Goal: Transaction & Acquisition: Book appointment/travel/reservation

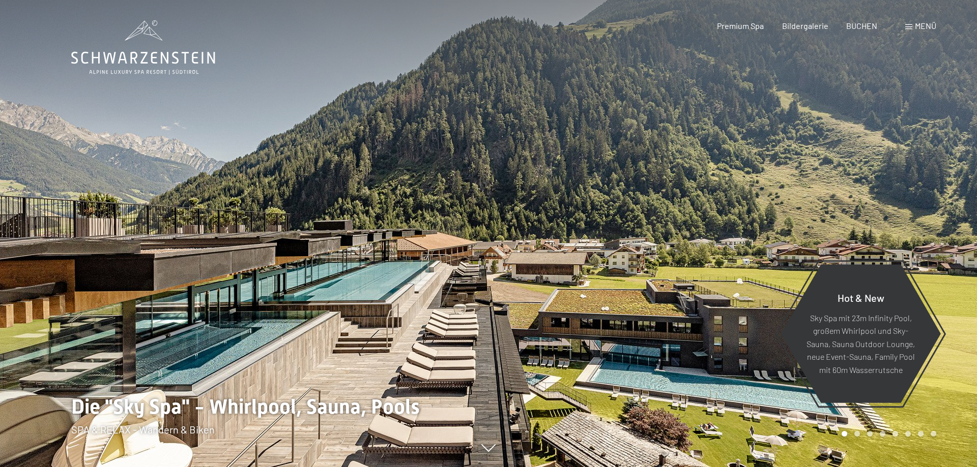
click at [865, 23] on span "BUCHEN" at bounding box center [861, 26] width 31 height 10
click at [858, 29] on span "BUCHEN" at bounding box center [861, 24] width 31 height 10
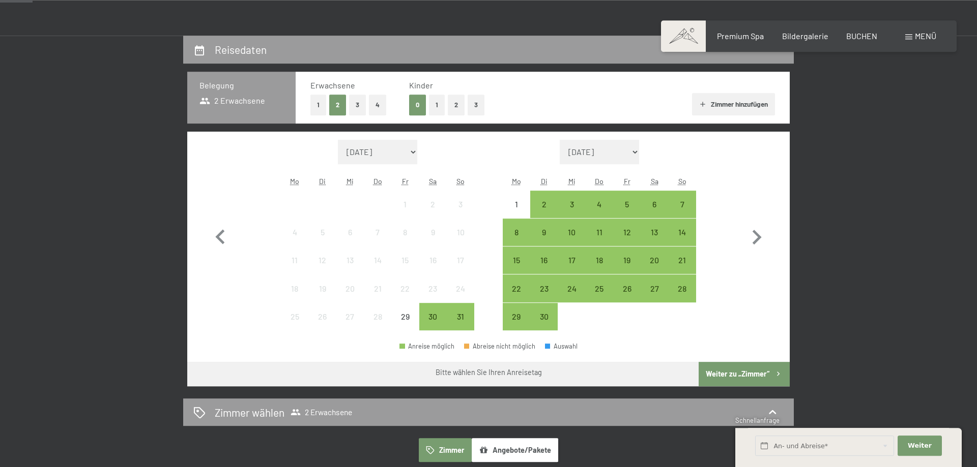
scroll to position [208, 0]
click at [594, 261] on div "18" at bounding box center [598, 268] width 25 height 25
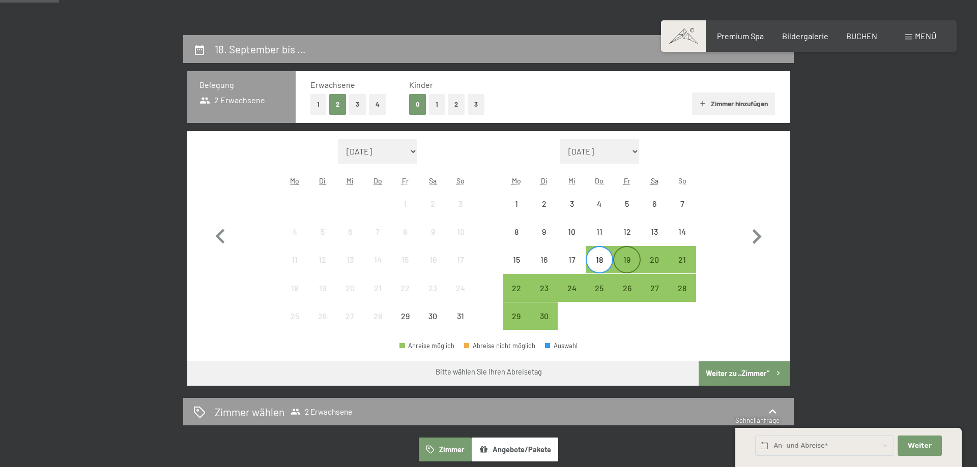
click at [633, 259] on div "19" at bounding box center [626, 268] width 25 height 25
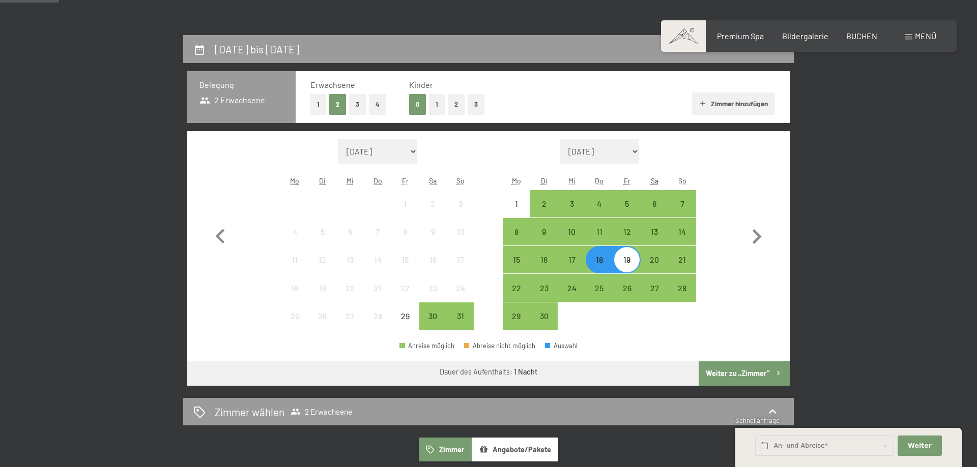
click at [739, 375] on button "Weiter zu „Zimmer“" at bounding box center [743, 374] width 91 height 24
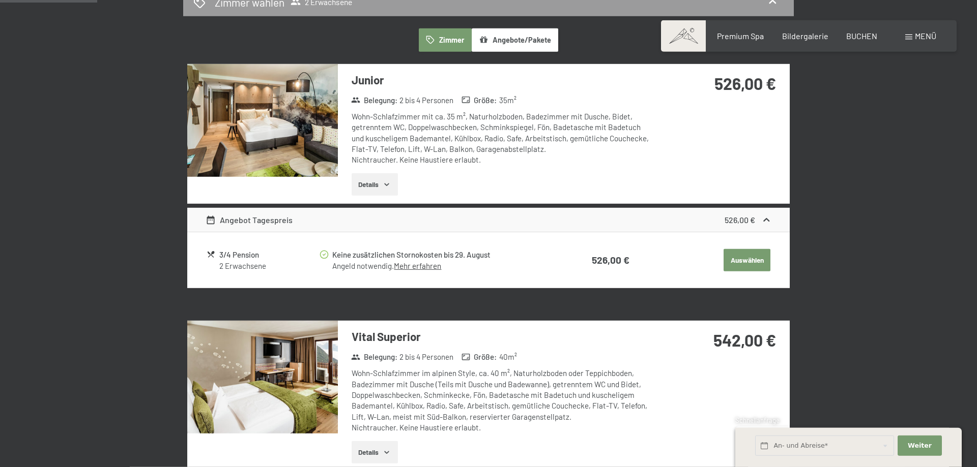
scroll to position [139, 0]
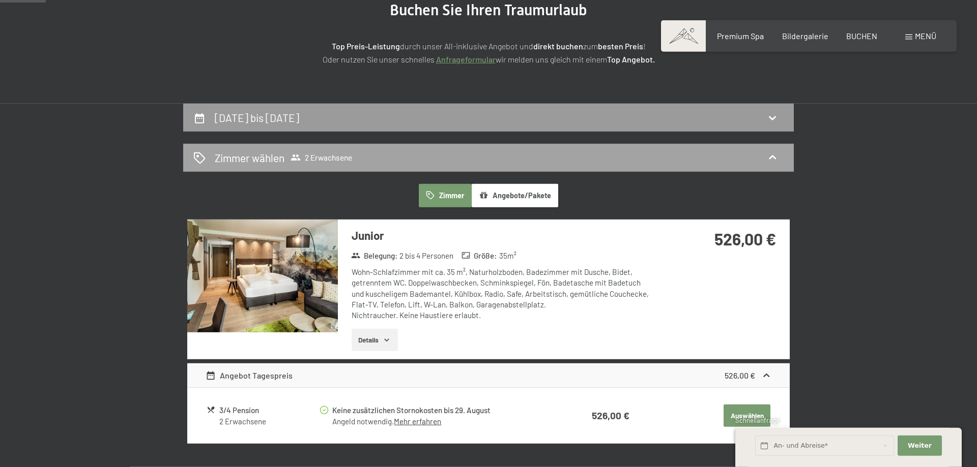
click at [347, 158] on span "2 Erwachsene" at bounding box center [321, 158] width 62 height 10
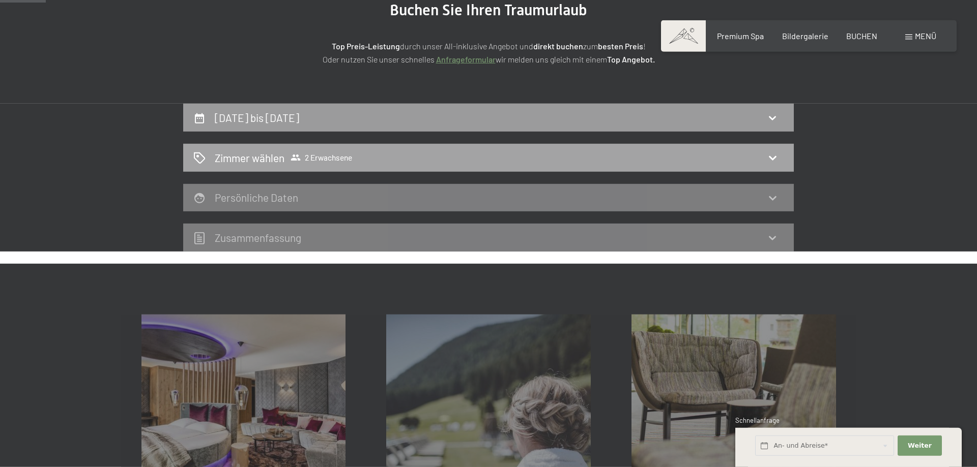
click at [762, 152] on div "Zimmer wählen 2 Erwachsene" at bounding box center [488, 158] width 590 height 15
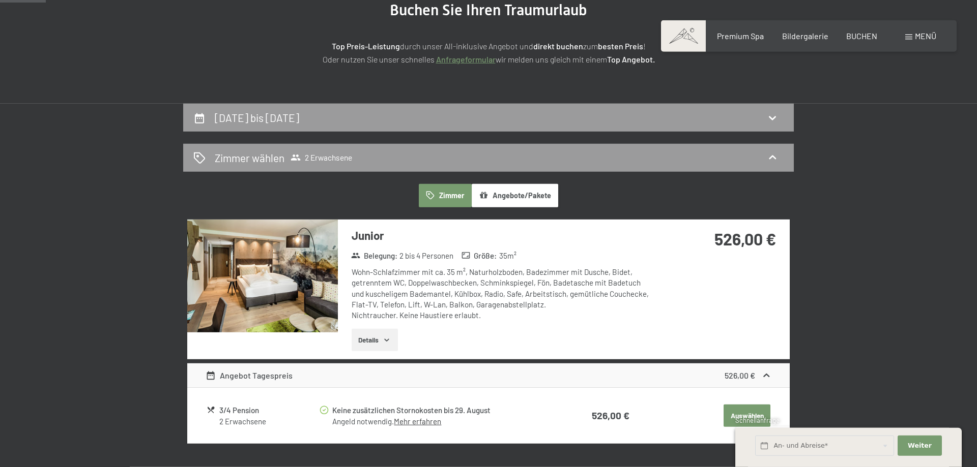
click at [501, 195] on button "Angebote/Pakete" at bounding box center [514, 195] width 86 height 23
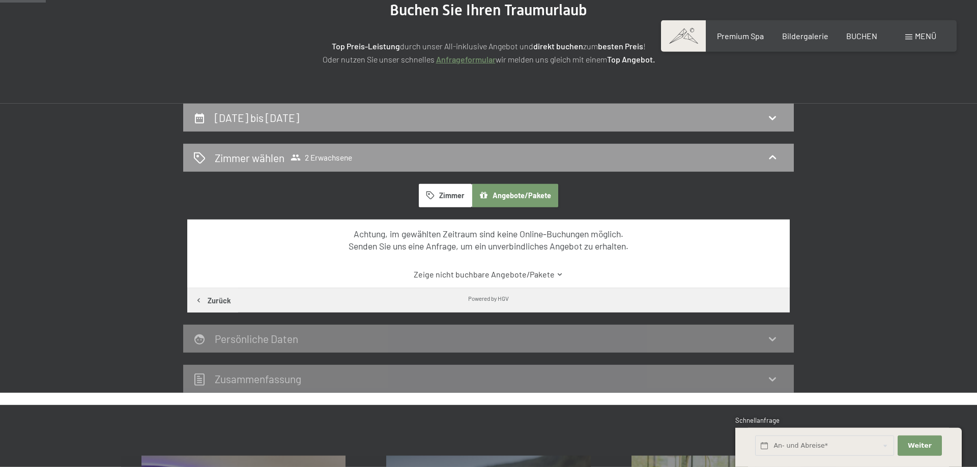
click at [440, 197] on button "Zimmer" at bounding box center [445, 195] width 53 height 23
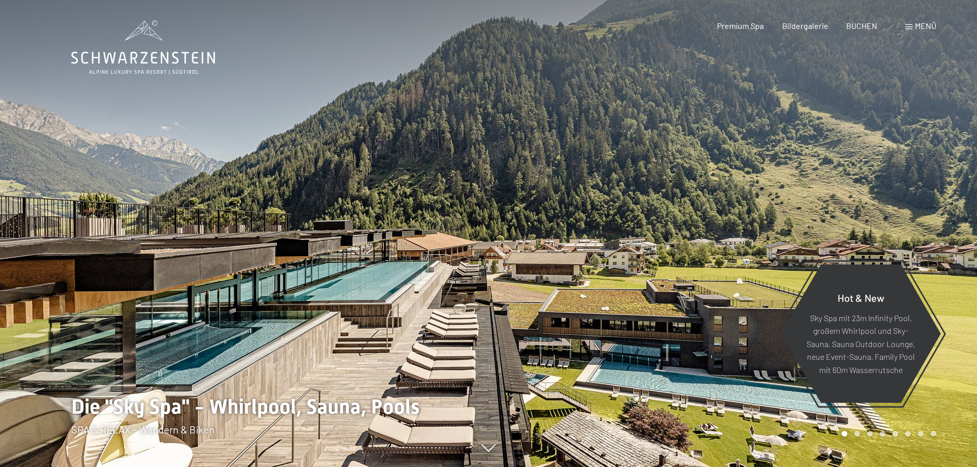
click at [854, 29] on span "BUCHEN" at bounding box center [861, 26] width 31 height 10
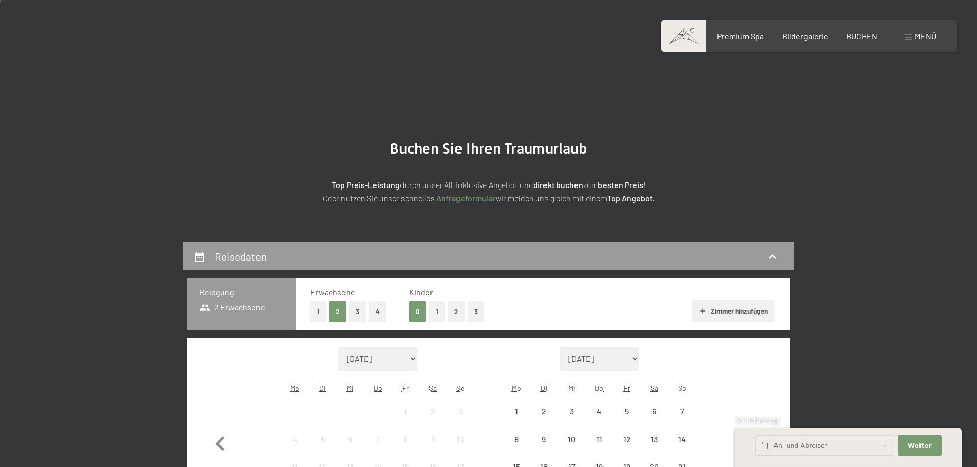
scroll to position [208, 0]
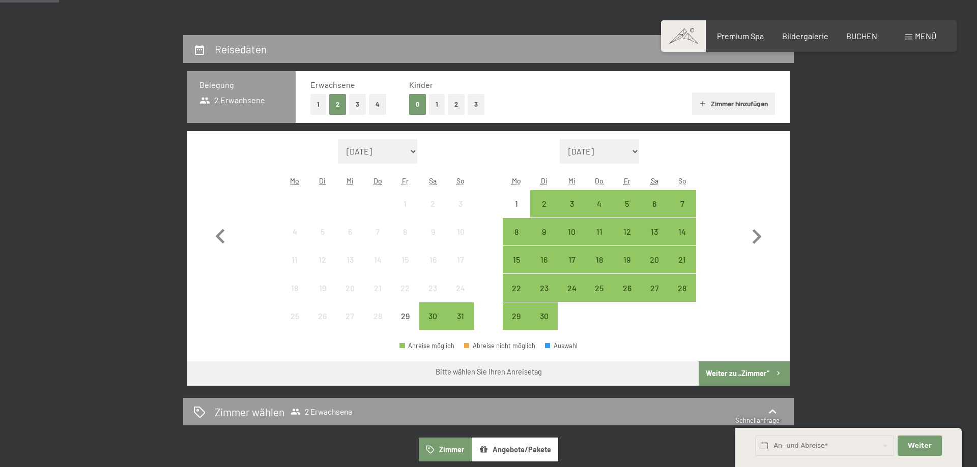
click at [321, 103] on button "1" at bounding box center [318, 104] width 16 height 21
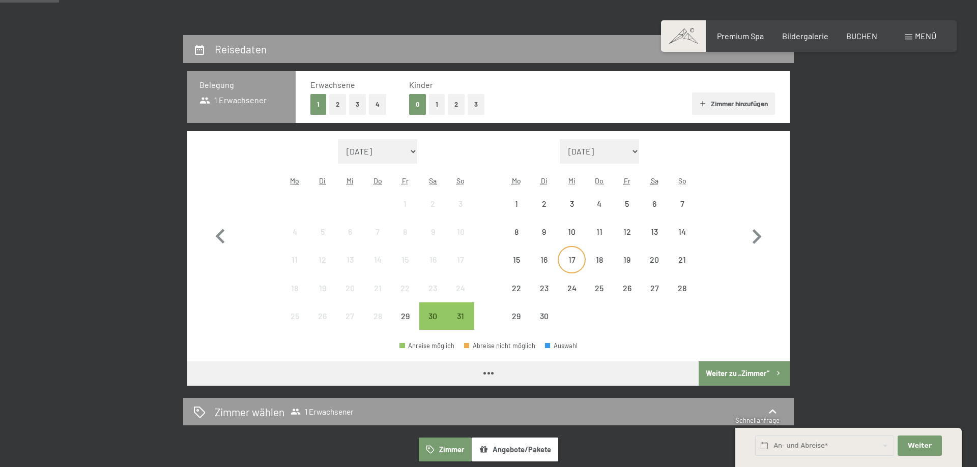
click at [567, 258] on div "17" at bounding box center [570, 268] width 25 height 25
click at [607, 263] on div "18" at bounding box center [598, 268] width 25 height 25
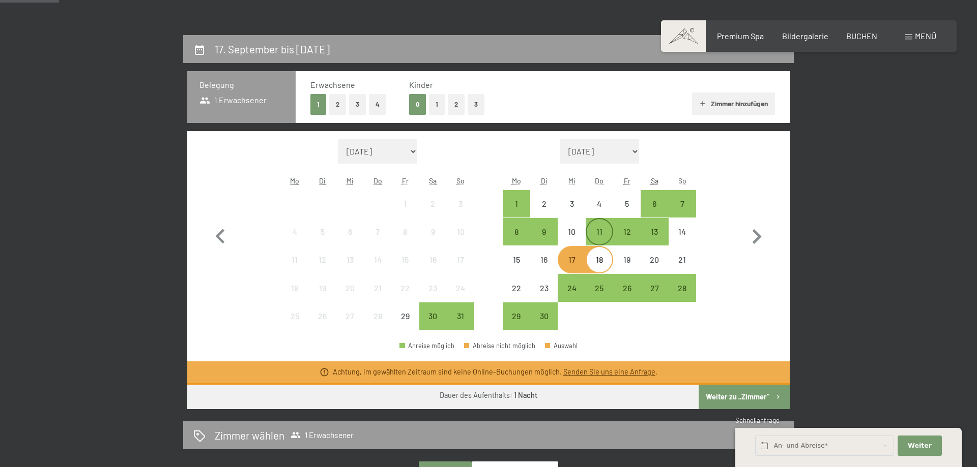
click at [600, 237] on div "11" at bounding box center [598, 240] width 25 height 25
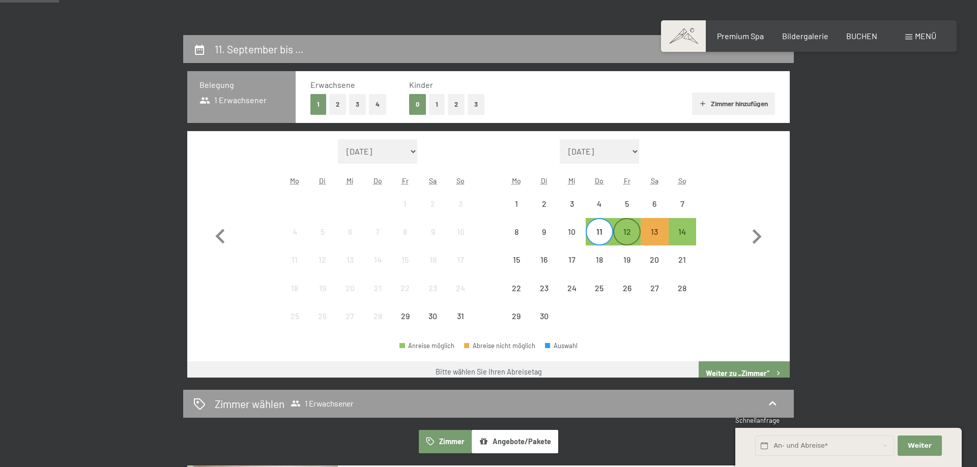
click at [620, 238] on div "12" at bounding box center [626, 240] width 25 height 25
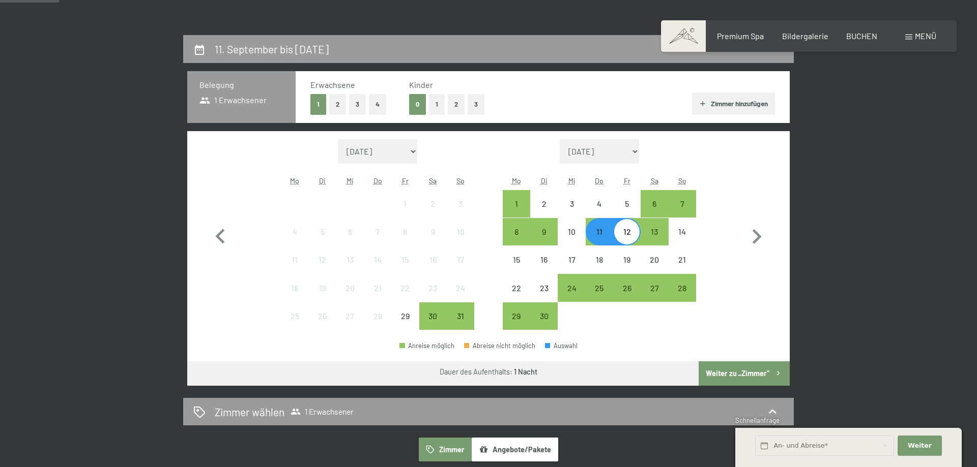
click at [755, 374] on button "Weiter zu „Zimmer“" at bounding box center [743, 374] width 91 height 24
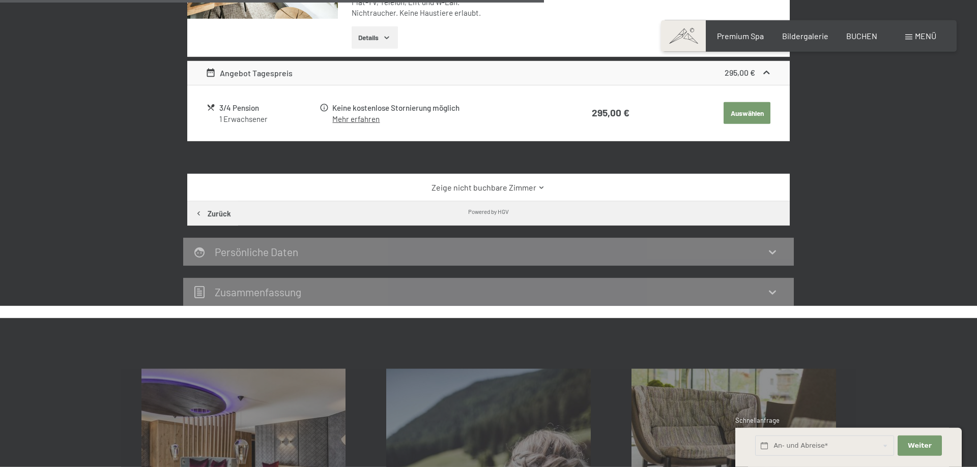
scroll to position [917, 0]
